Goal: Transaction & Acquisition: Purchase product/service

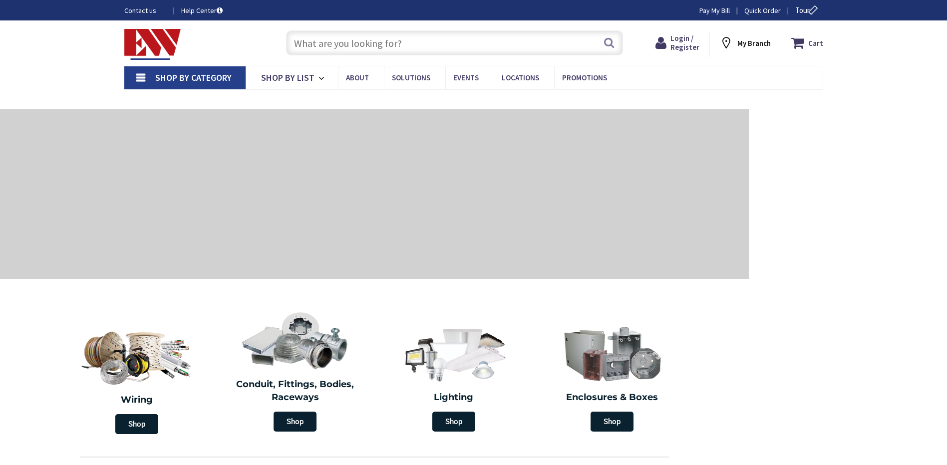
click at [412, 37] on input "text" at bounding box center [454, 42] width 337 height 25
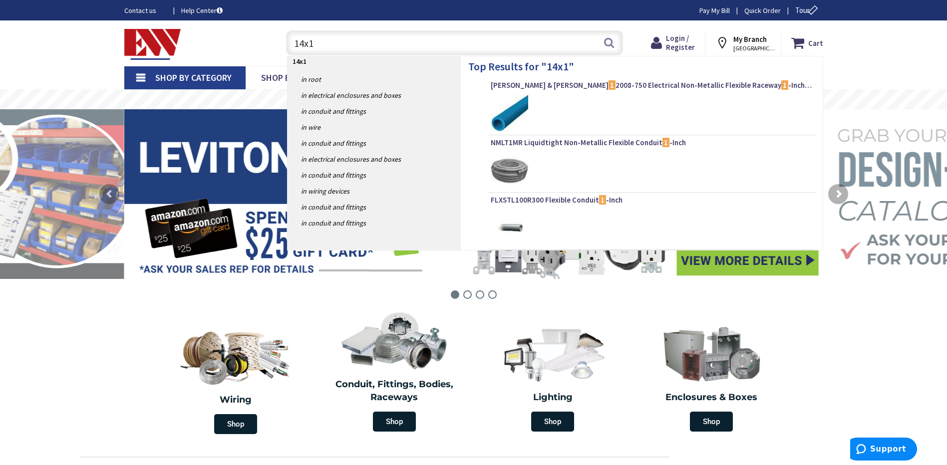
type input "14x14"
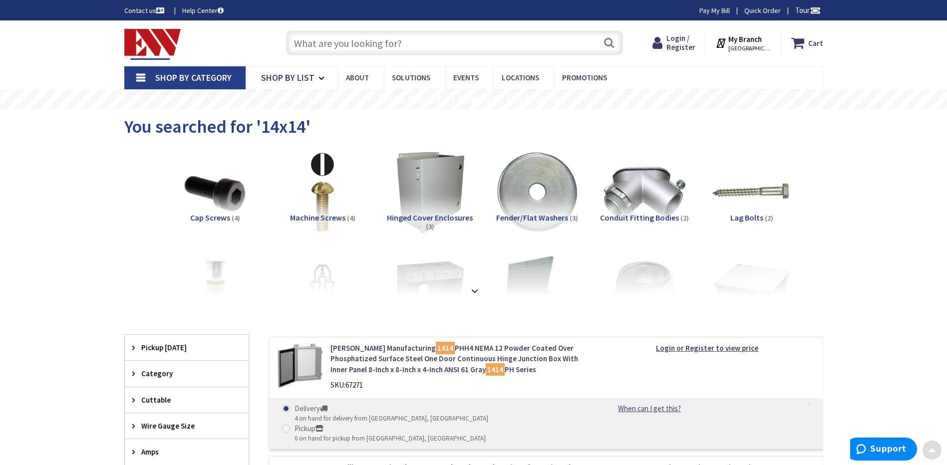
drag, startPoint x: 457, startPoint y: 217, endPoint x: 448, endPoint y: 126, distance: 91.3
click at [435, 51] on input "text" at bounding box center [454, 42] width 337 height 25
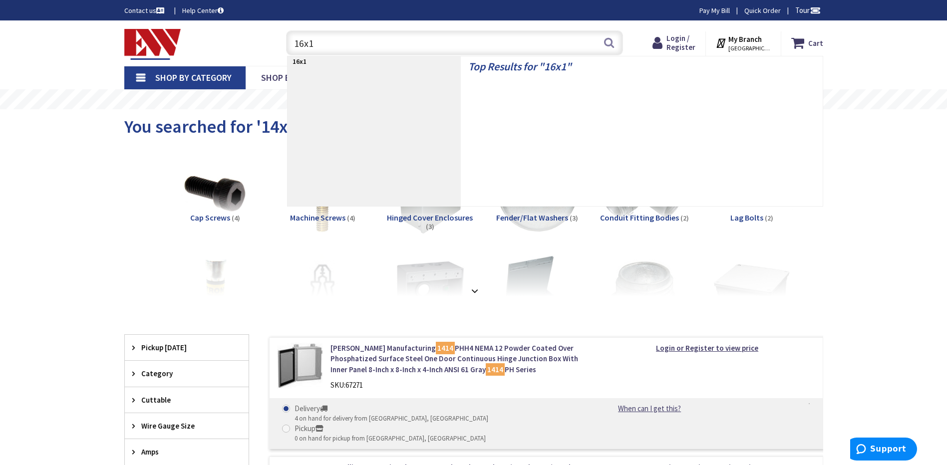
type input "16x16"
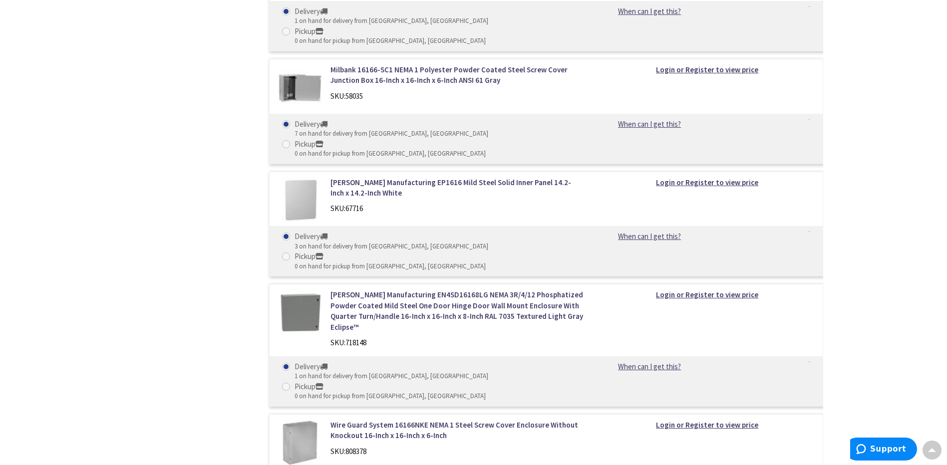
scroll to position [949, 0]
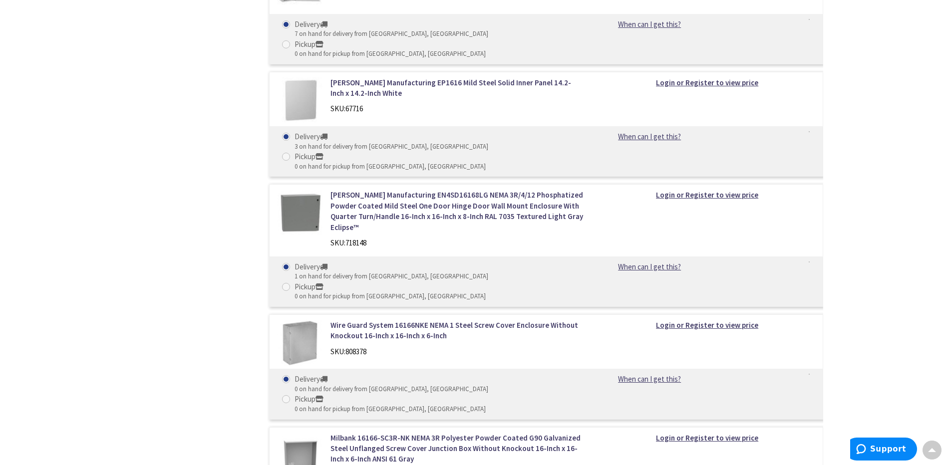
drag, startPoint x: 524, startPoint y: 254, endPoint x: 437, endPoint y: 290, distance: 95.0
click at [438, 433] on div "Milbank 16166-SC3R-NK NEMA 3R Polyester Powder Coated G90 Galvanized Steel Unfl…" at bounding box center [457, 459] width 269 height 53
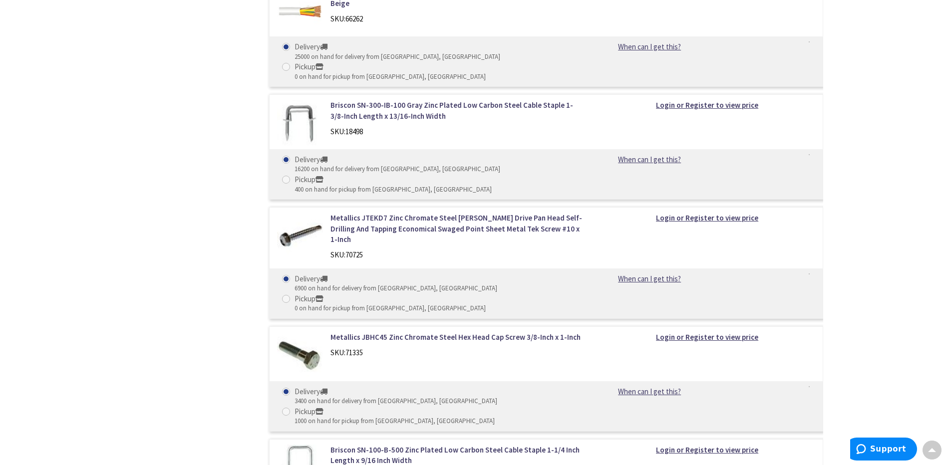
scroll to position [2148, 0]
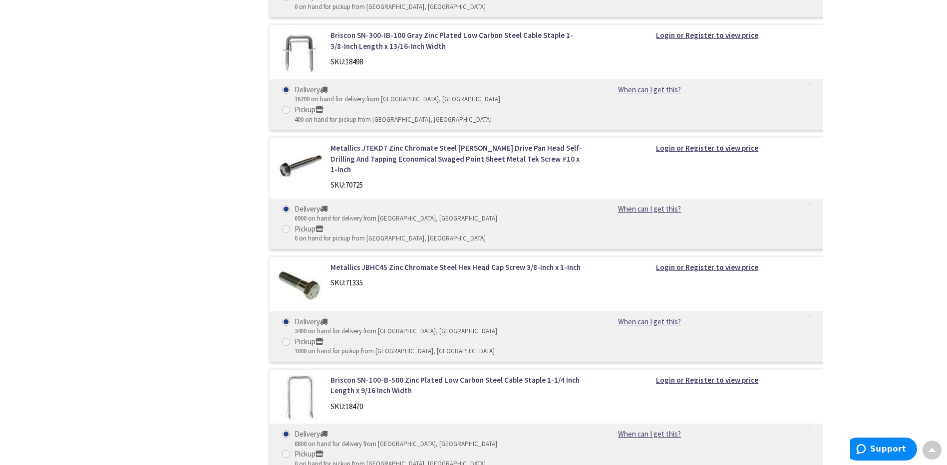
drag, startPoint x: 433, startPoint y: 293, endPoint x: 297, endPoint y: 240, distance: 146.5
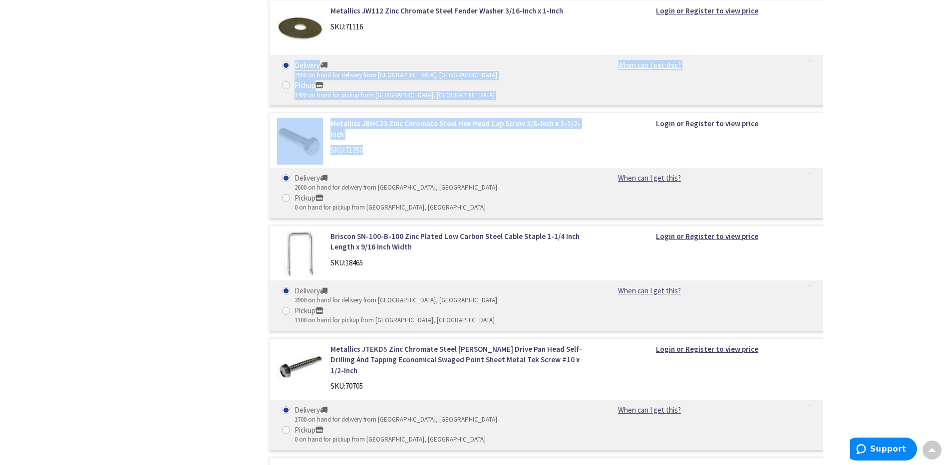
scroll to position [2797, 0]
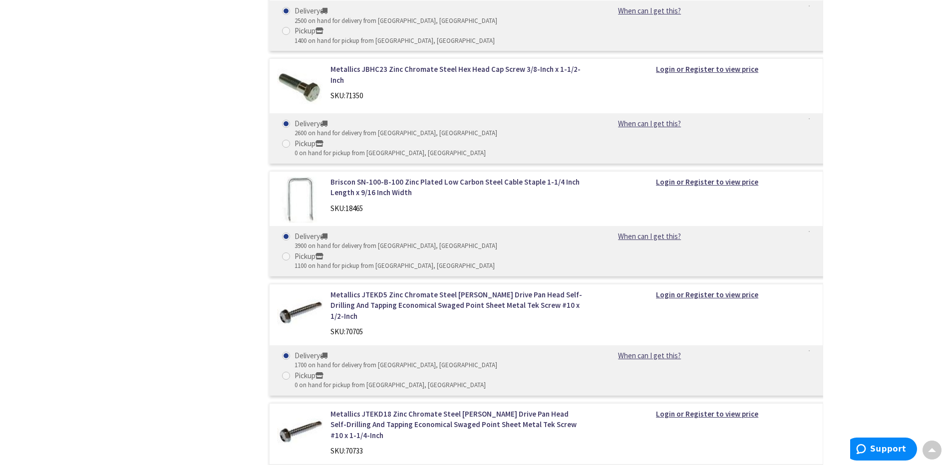
drag, startPoint x: 398, startPoint y: 294, endPoint x: 391, endPoint y: 302, distance: 10.7
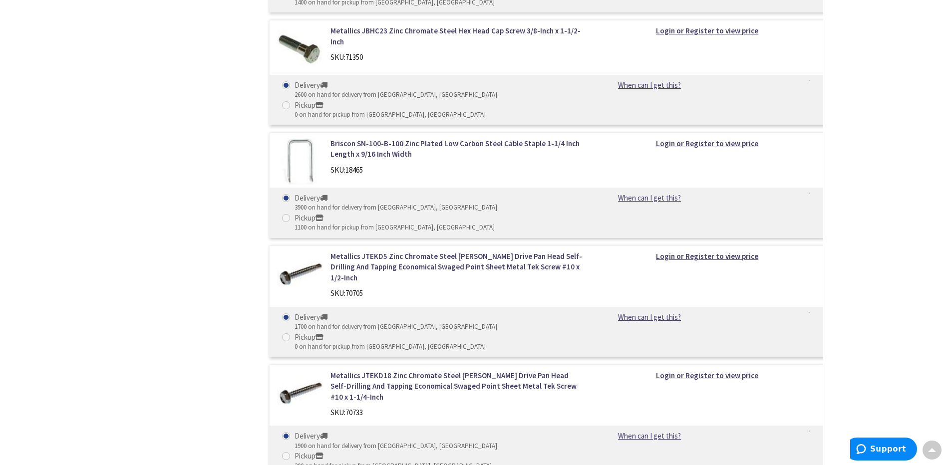
drag, startPoint x: 303, startPoint y: 161, endPoint x: 298, endPoint y: 189, distance: 28.5
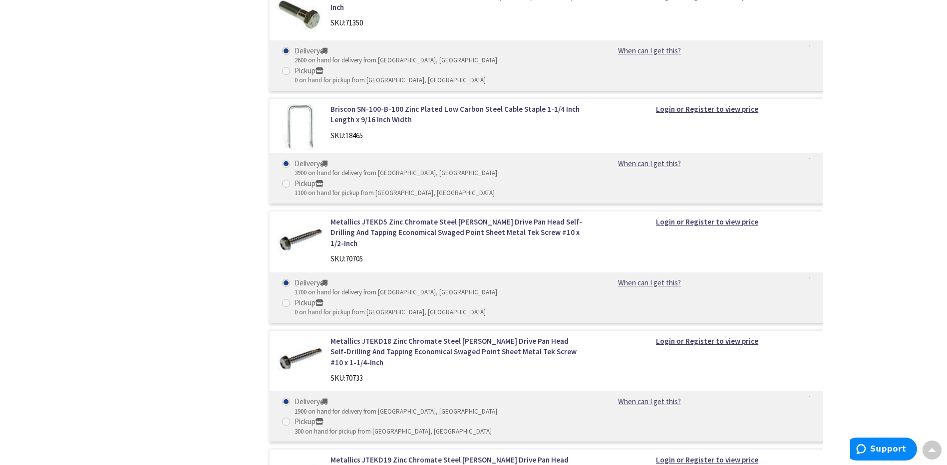
drag, startPoint x: 254, startPoint y: 126, endPoint x: 242, endPoint y: 170, distance: 45.6
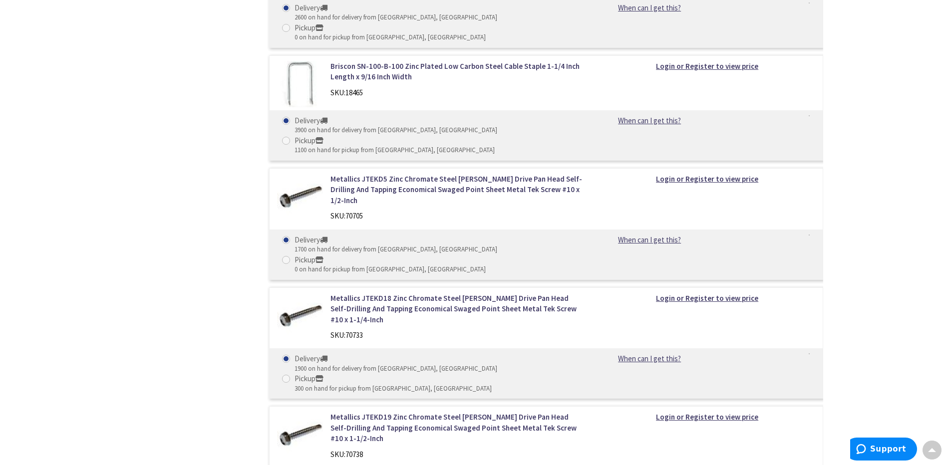
drag, startPoint x: 202, startPoint y: 177, endPoint x: 305, endPoint y: 199, distance: 104.7
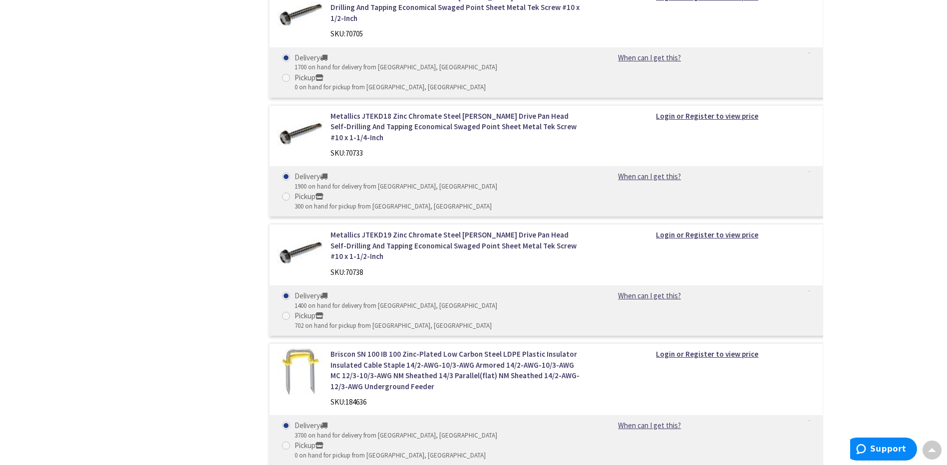
drag, startPoint x: 243, startPoint y: 198, endPoint x: 265, endPoint y: 218, distance: 29.7
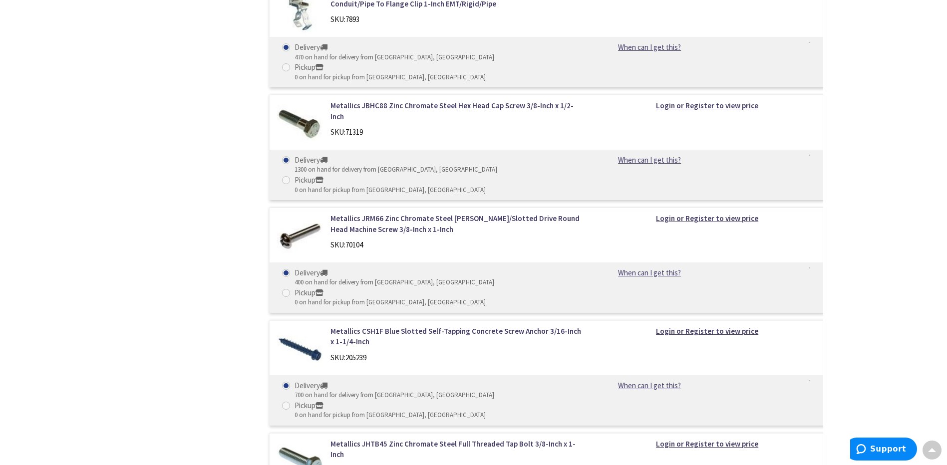
scroll to position [3649, 0]
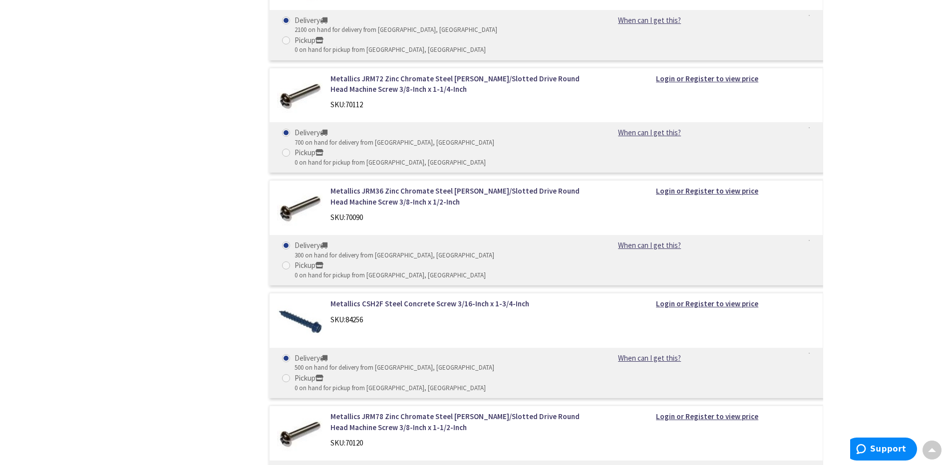
drag, startPoint x: 202, startPoint y: 156, endPoint x: 202, endPoint y: 226, distance: 69.4
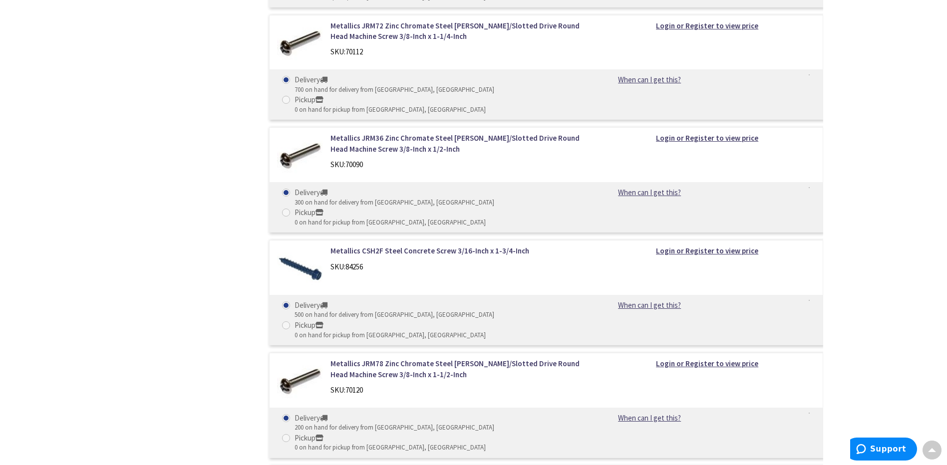
drag, startPoint x: 207, startPoint y: 128, endPoint x: 210, endPoint y: 162, distance: 33.6
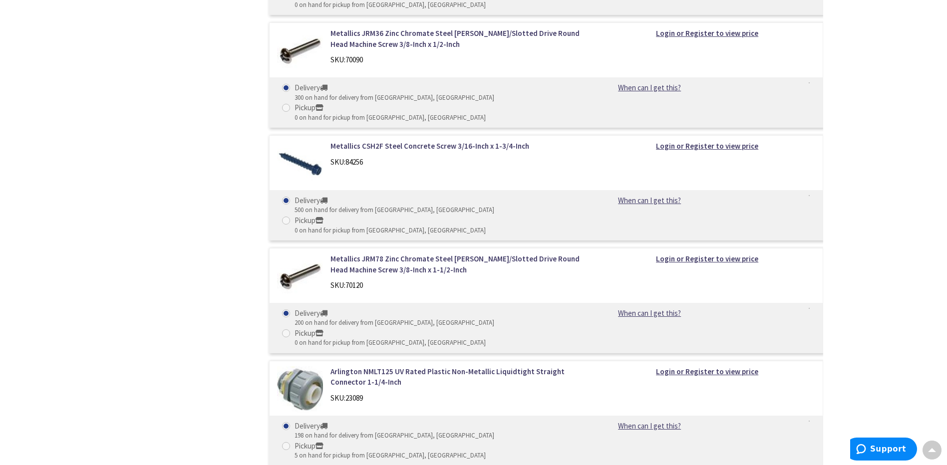
drag, startPoint x: 219, startPoint y: 147, endPoint x: 219, endPoint y: 106, distance: 41.0
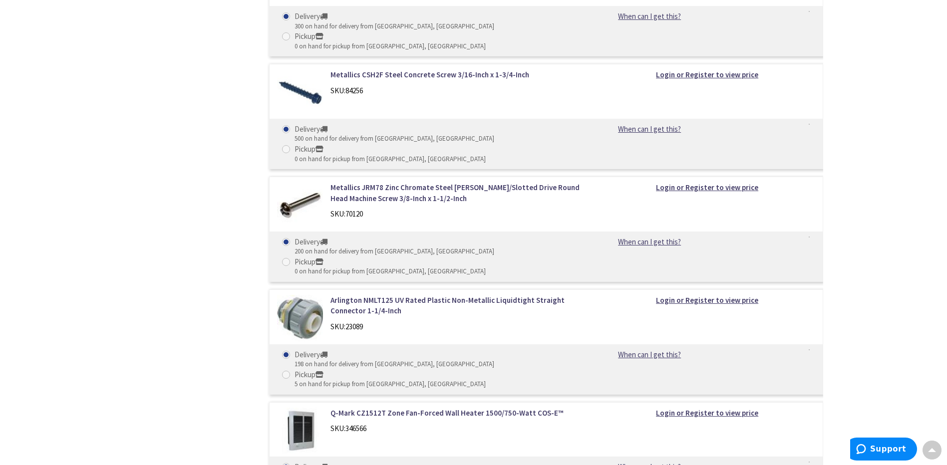
drag, startPoint x: 219, startPoint y: 106, endPoint x: 220, endPoint y: 158, distance: 52.0
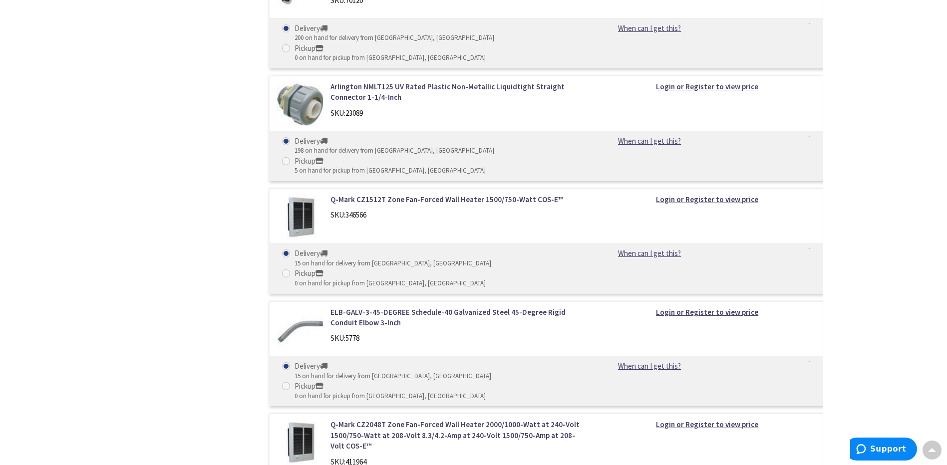
drag, startPoint x: 194, startPoint y: 401, endPoint x: 193, endPoint y: 333, distance: 67.4
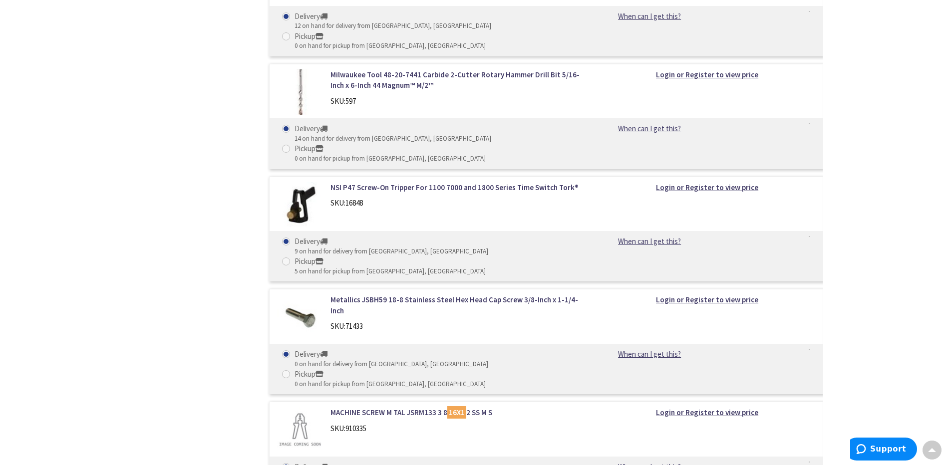
drag, startPoint x: 225, startPoint y: 194, endPoint x: 226, endPoint y: 249, distance: 55.0
